Goal: Task Accomplishment & Management: Use online tool/utility

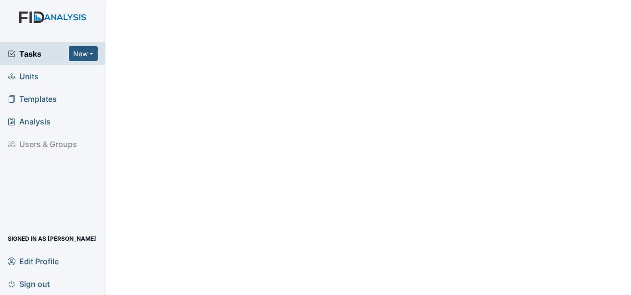
click at [28, 81] on span "Units" at bounding box center [23, 76] width 31 height 15
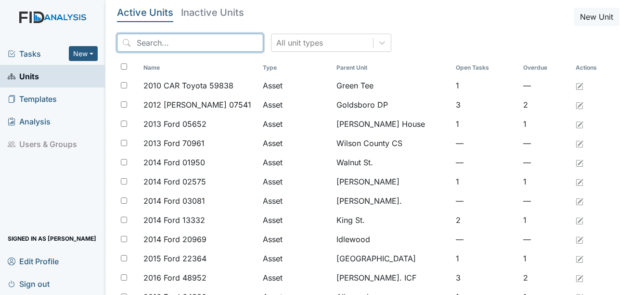
click at [178, 45] on input "search" at bounding box center [190, 43] width 146 height 18
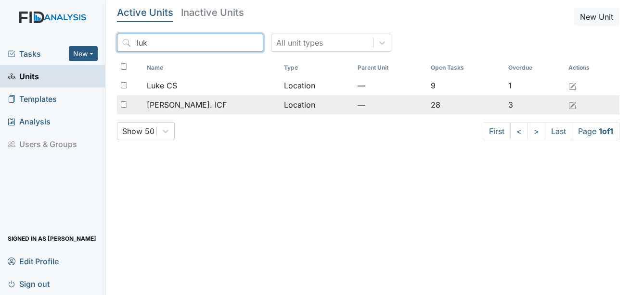
type input "luk"
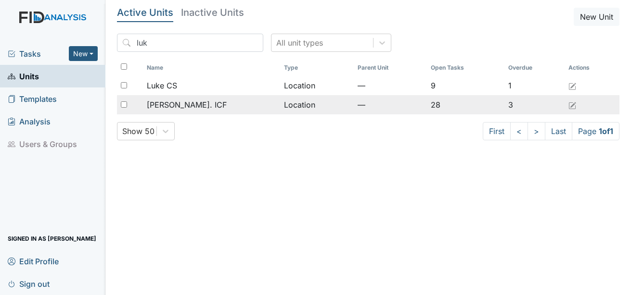
click at [179, 102] on span "[PERSON_NAME]. ICF" at bounding box center [187, 105] width 80 height 12
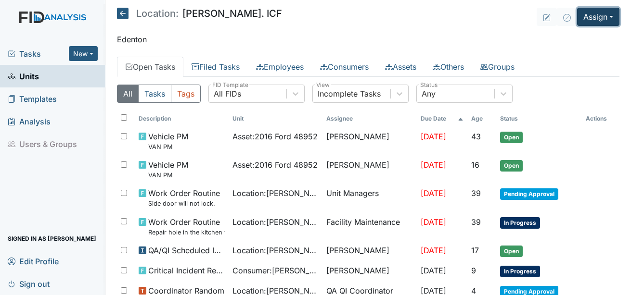
click at [602, 19] on button "Assign" at bounding box center [598, 17] width 42 height 18
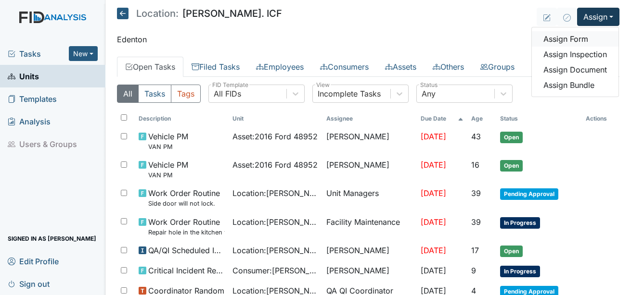
click at [562, 39] on link "Assign Form" at bounding box center [575, 38] width 87 height 15
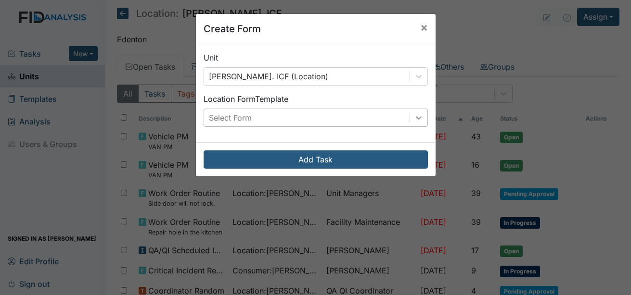
click at [416, 114] on icon at bounding box center [419, 118] width 10 height 10
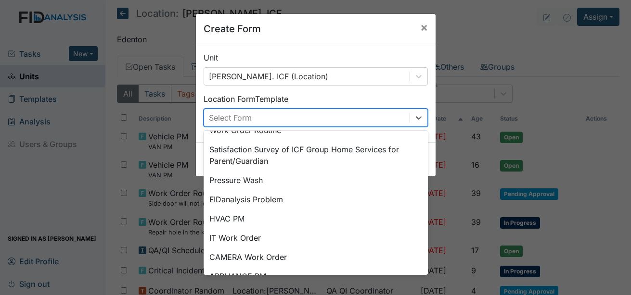
scroll to position [120, 0]
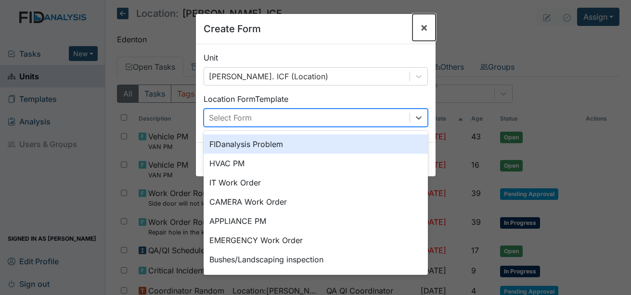
click at [412, 28] on button "×" at bounding box center [423, 27] width 23 height 27
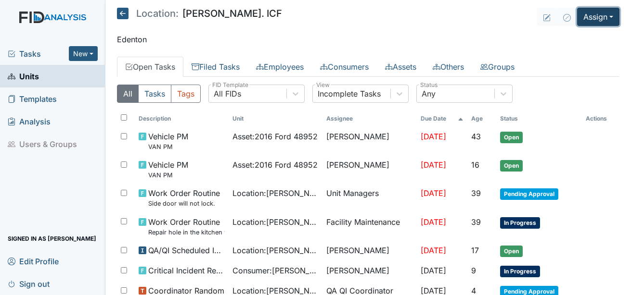
click at [588, 22] on button "Assign" at bounding box center [598, 17] width 42 height 18
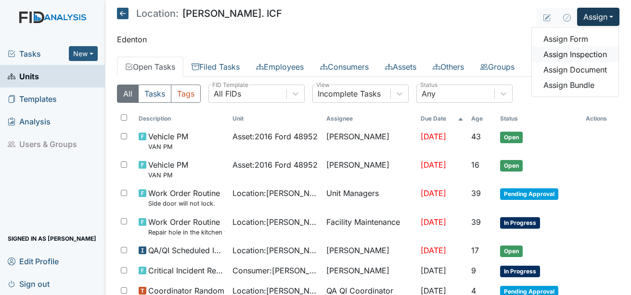
click at [574, 52] on link "Assign Inspection" at bounding box center [575, 54] width 87 height 15
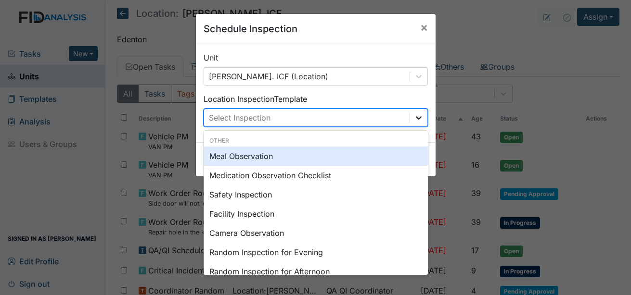
click at [414, 116] on icon at bounding box center [419, 118] width 10 height 10
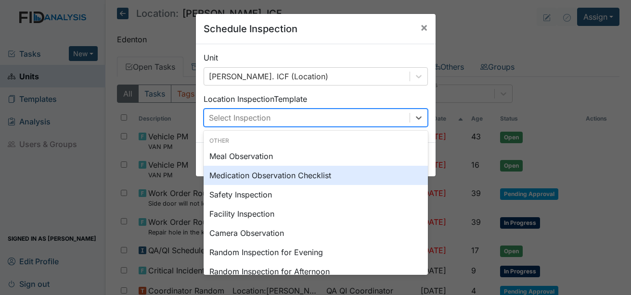
scroll to position [48, 0]
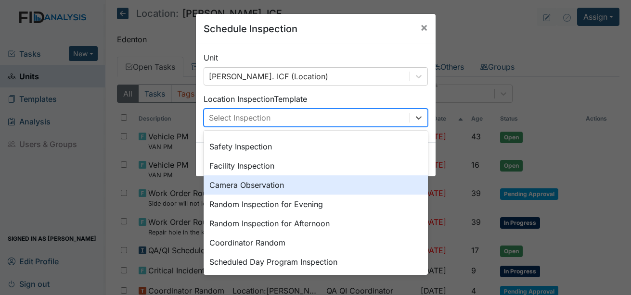
click at [288, 181] on div "Camera Observation" at bounding box center [316, 185] width 224 height 19
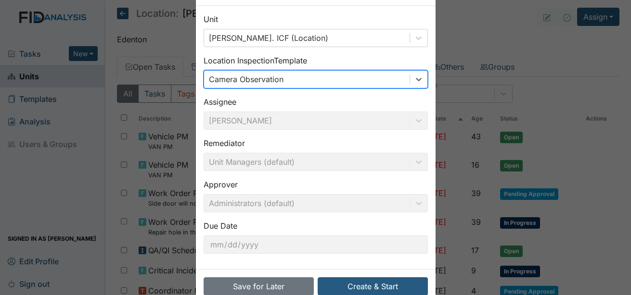
scroll to position [61, 0]
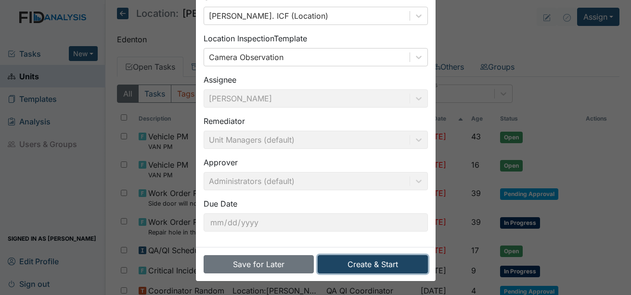
click at [364, 268] on button "Create & Start" at bounding box center [373, 264] width 110 height 18
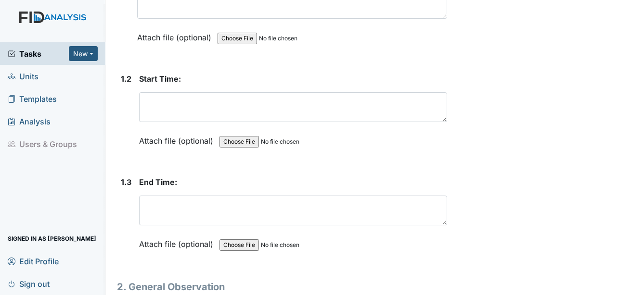
scroll to position [192, 0]
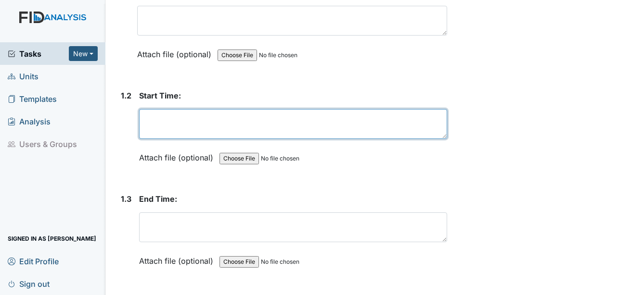
click at [194, 119] on textarea at bounding box center [293, 124] width 308 height 30
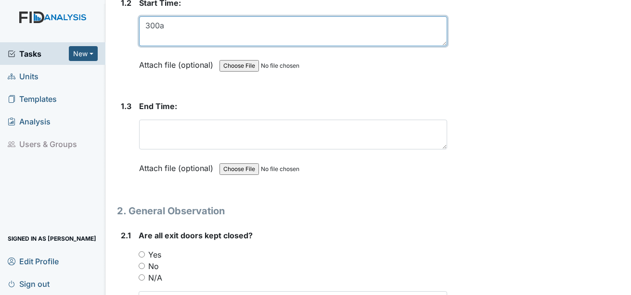
scroll to position [289, 0]
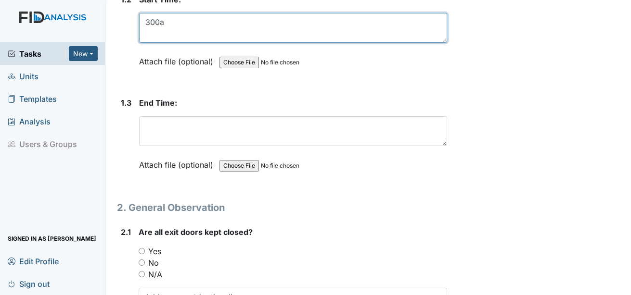
type textarea "300a"
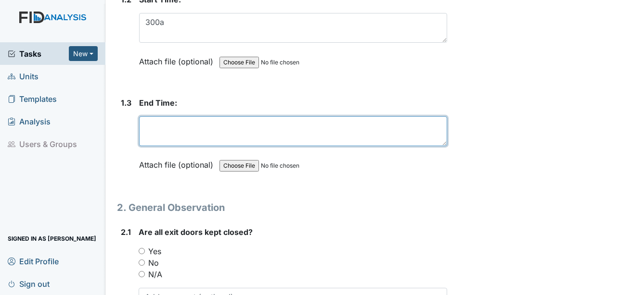
click at [188, 127] on textarea at bounding box center [293, 131] width 308 height 30
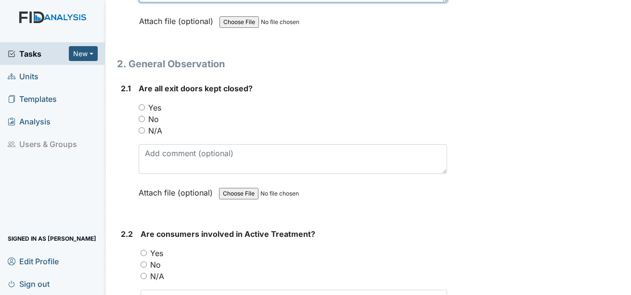
scroll to position [433, 0]
type textarea "330a"
click at [160, 102] on label "Yes" at bounding box center [154, 108] width 13 height 12
click at [145, 104] on input "Yes" at bounding box center [142, 107] width 6 height 6
radio input "true"
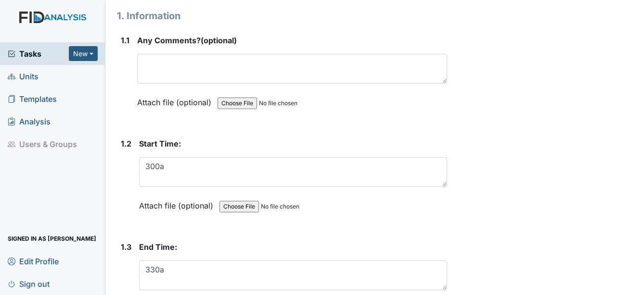
scroll to position [0, 0]
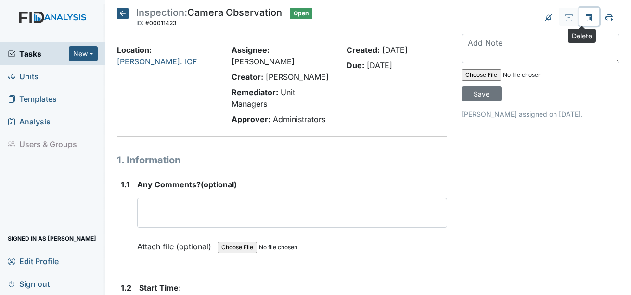
click at [583, 23] on button at bounding box center [589, 17] width 20 height 18
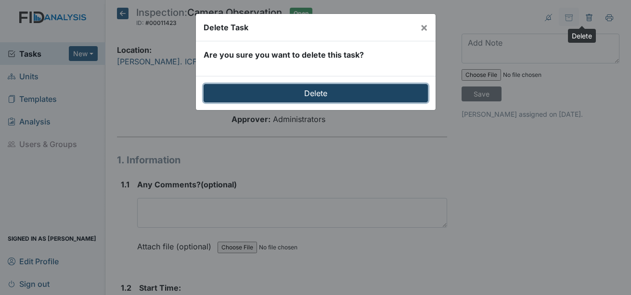
click at [373, 87] on input "Delete" at bounding box center [316, 93] width 224 height 18
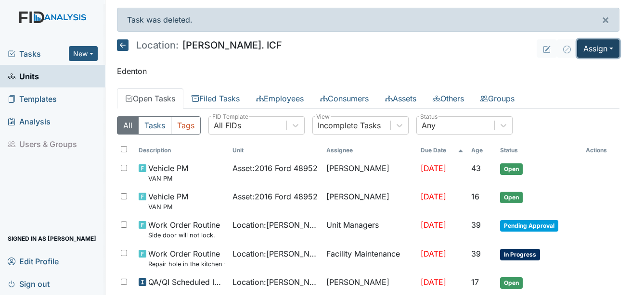
click at [603, 47] on button "Assign" at bounding box center [598, 48] width 42 height 18
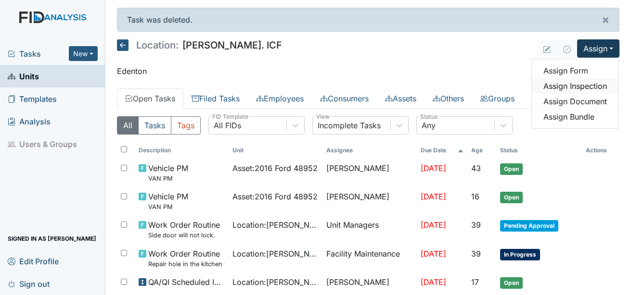
click at [581, 87] on link "Assign Inspection" at bounding box center [575, 85] width 87 height 15
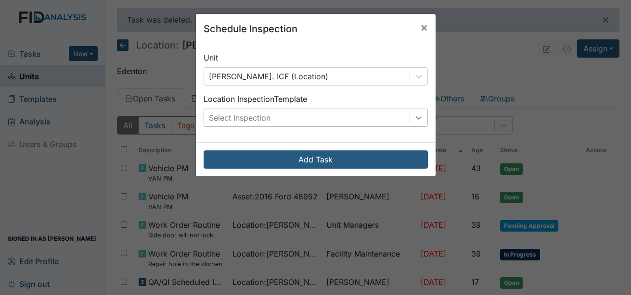
click at [414, 123] on div at bounding box center [418, 117] width 17 height 17
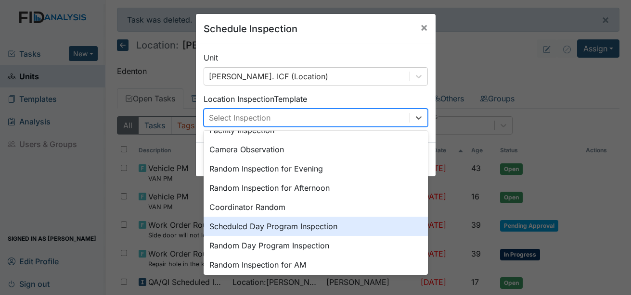
scroll to position [166, 0]
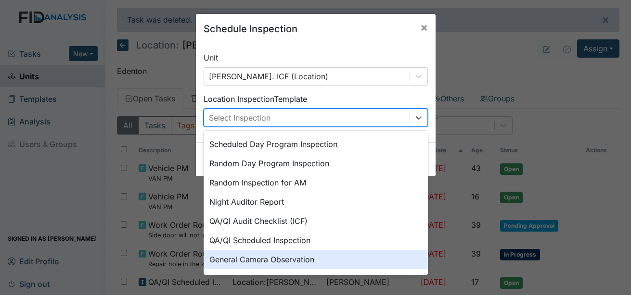
click at [300, 258] on div "General Camera Observation" at bounding box center [316, 259] width 224 height 19
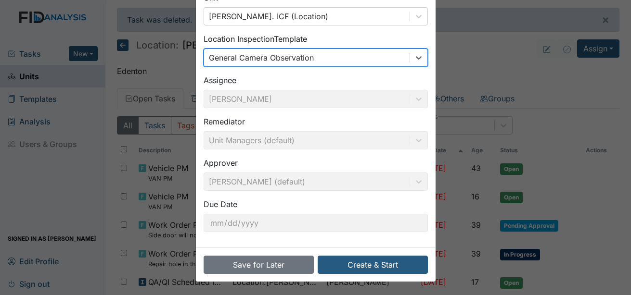
scroll to position [61, 0]
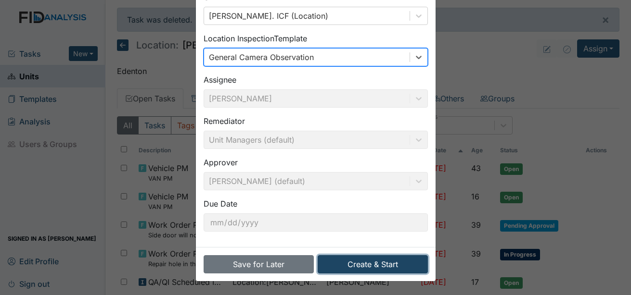
click at [351, 257] on button "Create & Start" at bounding box center [373, 264] width 110 height 18
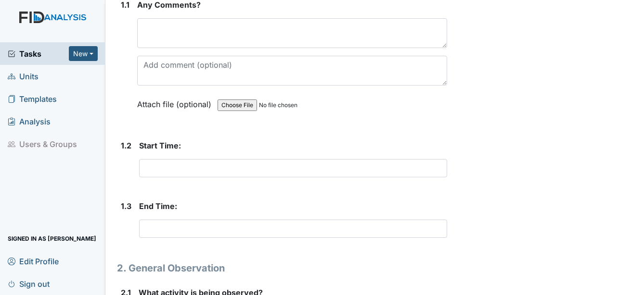
scroll to position [192, 0]
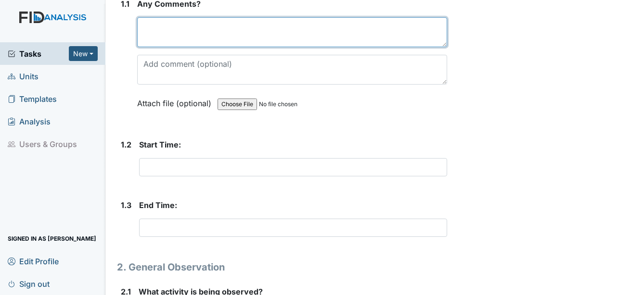
click at [214, 18] on textarea at bounding box center [292, 32] width 310 height 30
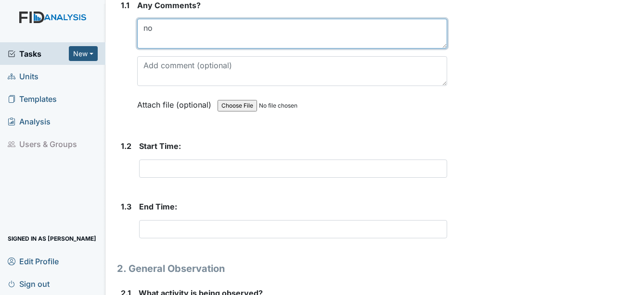
type textarea "no"
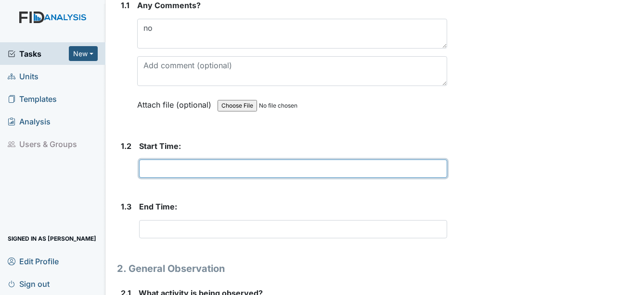
click at [180, 160] on input "text" at bounding box center [293, 169] width 308 height 18
type input "300am"
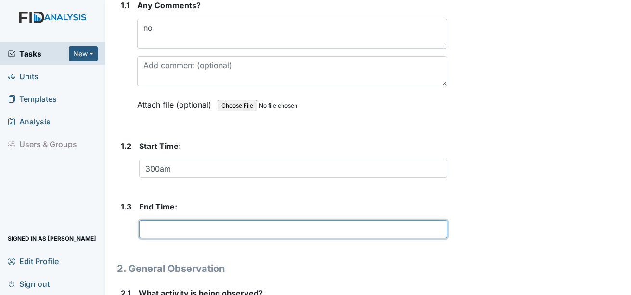
click at [163, 220] on input "text" at bounding box center [293, 229] width 308 height 18
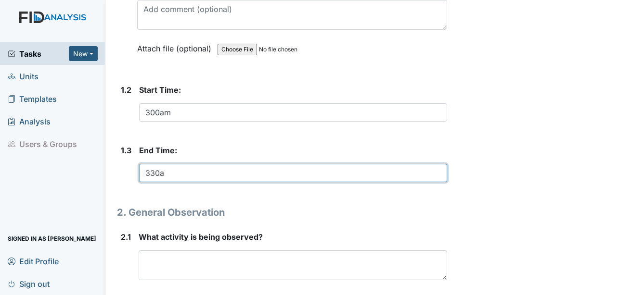
scroll to position [335, 0]
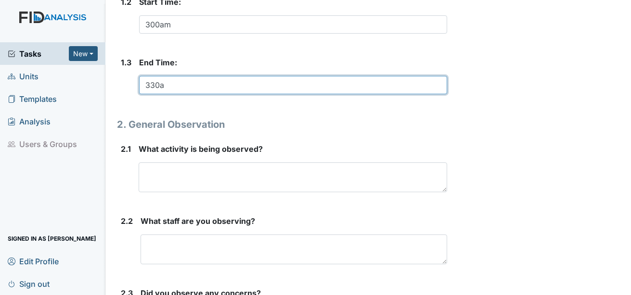
type input "330a"
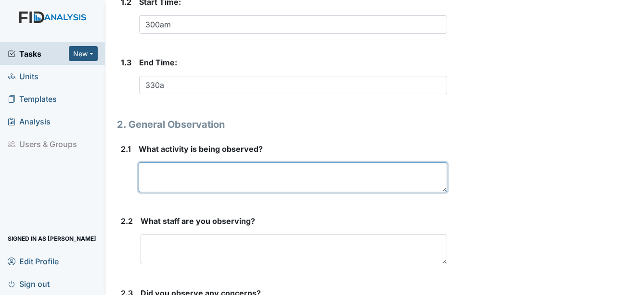
click at [216, 163] on textarea at bounding box center [293, 178] width 308 height 30
type textarea "THird shift duties"
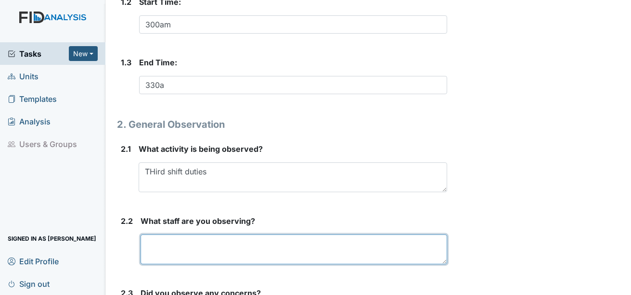
click at [212, 235] on textarea at bounding box center [293, 250] width 306 height 30
drag, startPoint x: 151, startPoint y: 221, endPoint x: 140, endPoint y: 218, distance: 11.0
click at [142, 235] on textarea "dedrick" at bounding box center [293, 250] width 306 height 30
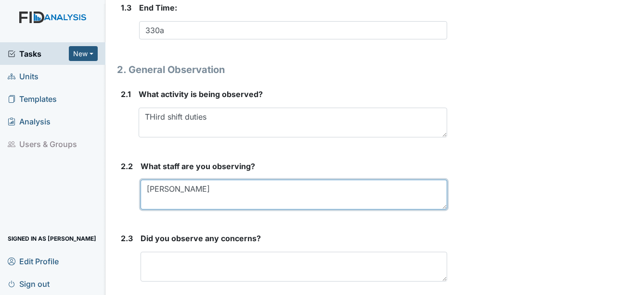
scroll to position [403, 0]
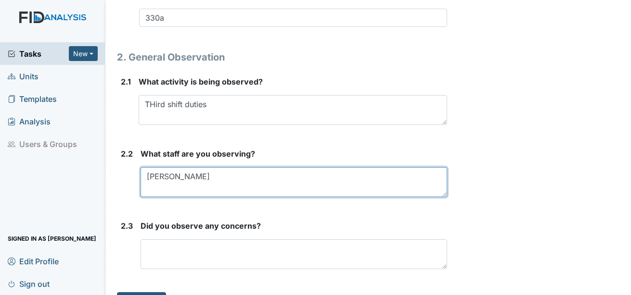
type textarea "Dedrick"
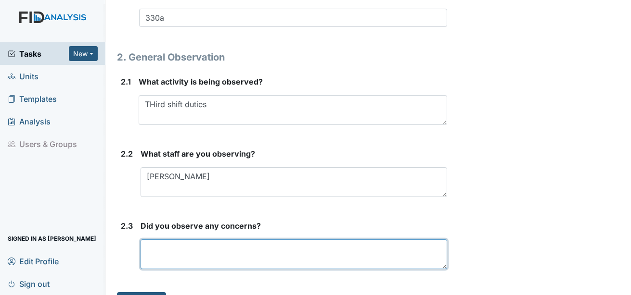
click at [194, 241] on textarea at bounding box center [293, 255] width 306 height 30
type textarea "no"
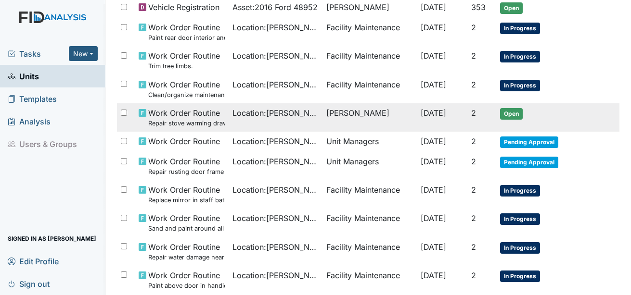
scroll to position [734, 0]
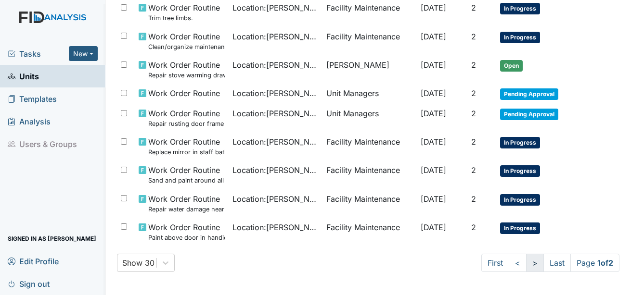
click at [527, 262] on link ">" at bounding box center [535, 263] width 18 height 18
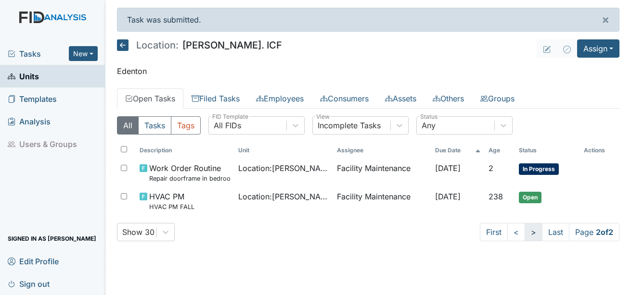
scroll to position [0, 0]
click at [213, 100] on link "Filed Tasks" at bounding box center [215, 99] width 64 height 20
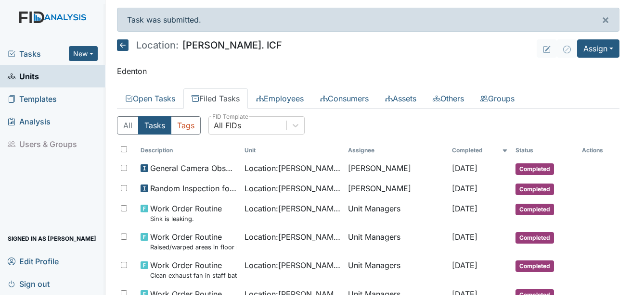
click at [26, 96] on span "Templates" at bounding box center [32, 98] width 49 height 15
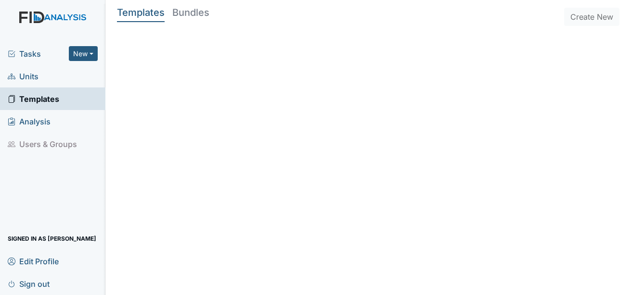
click at [28, 51] on span "Tasks" at bounding box center [38, 54] width 61 height 12
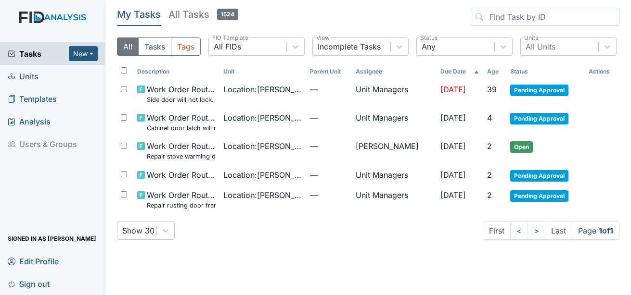
click at [22, 75] on span "Units" at bounding box center [23, 76] width 31 height 15
